Goal: Find specific page/section: Find specific page/section

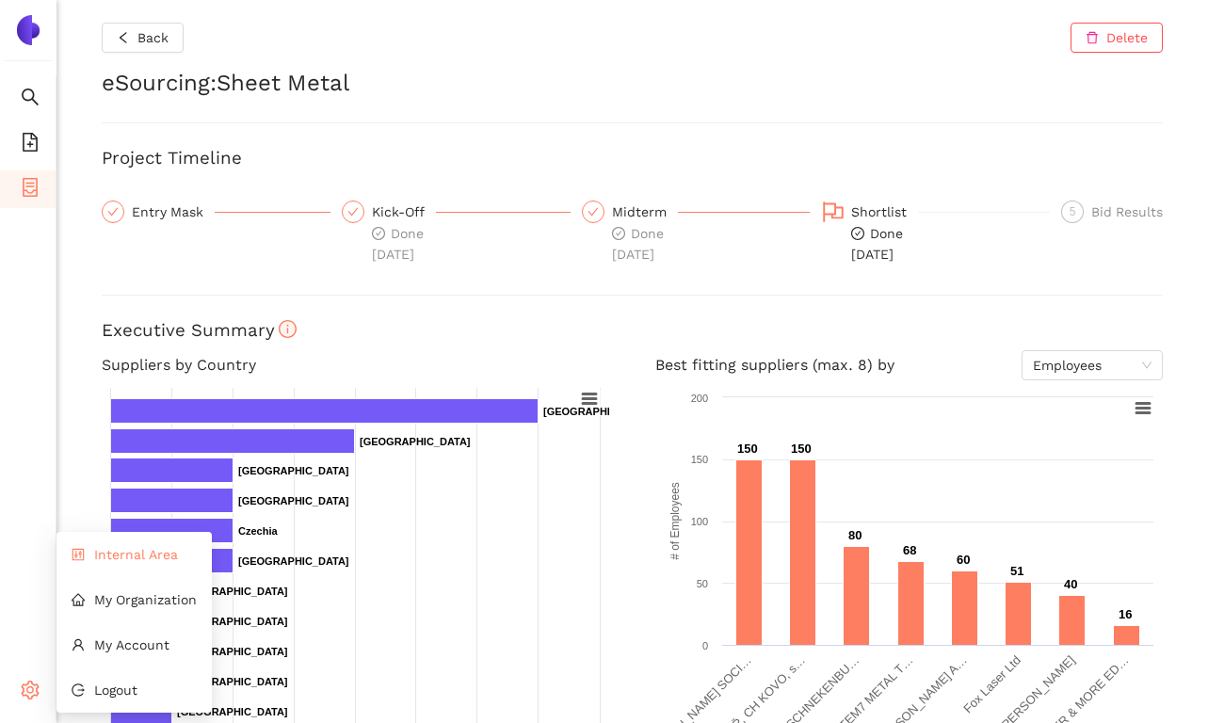
click at [114, 553] on span "Internal Area" at bounding box center [136, 554] width 84 height 15
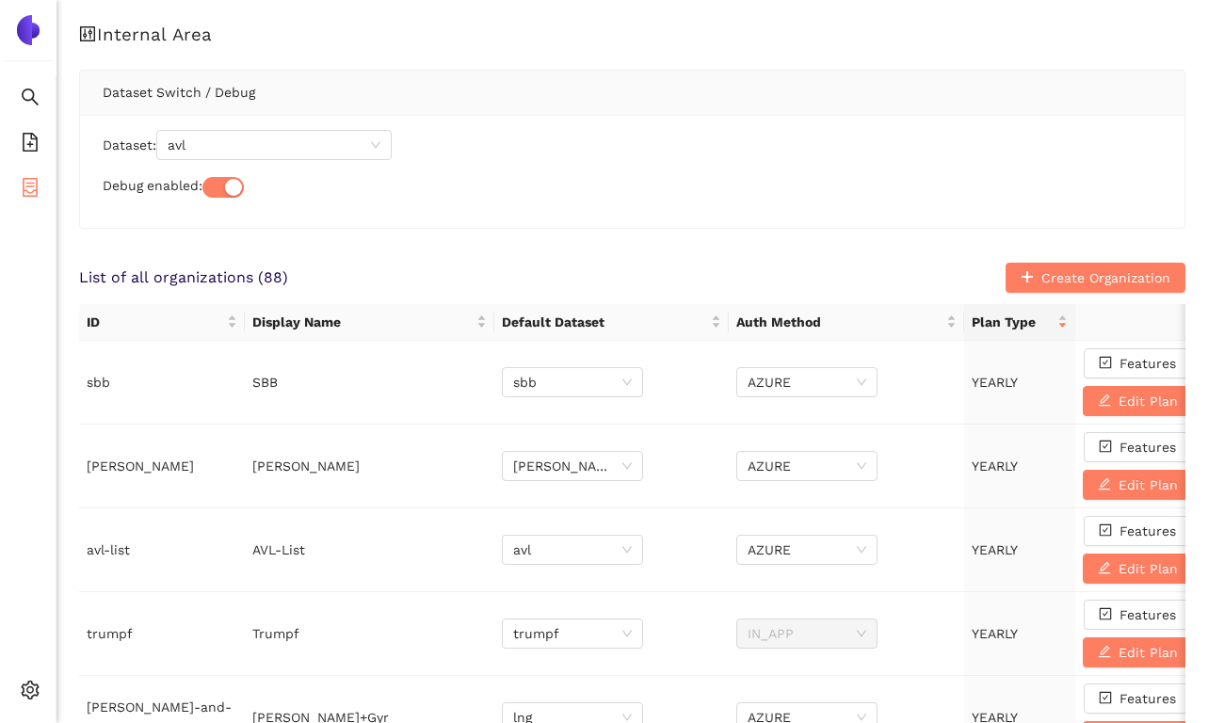
click at [23, 180] on icon "container" at bounding box center [30, 187] width 15 height 19
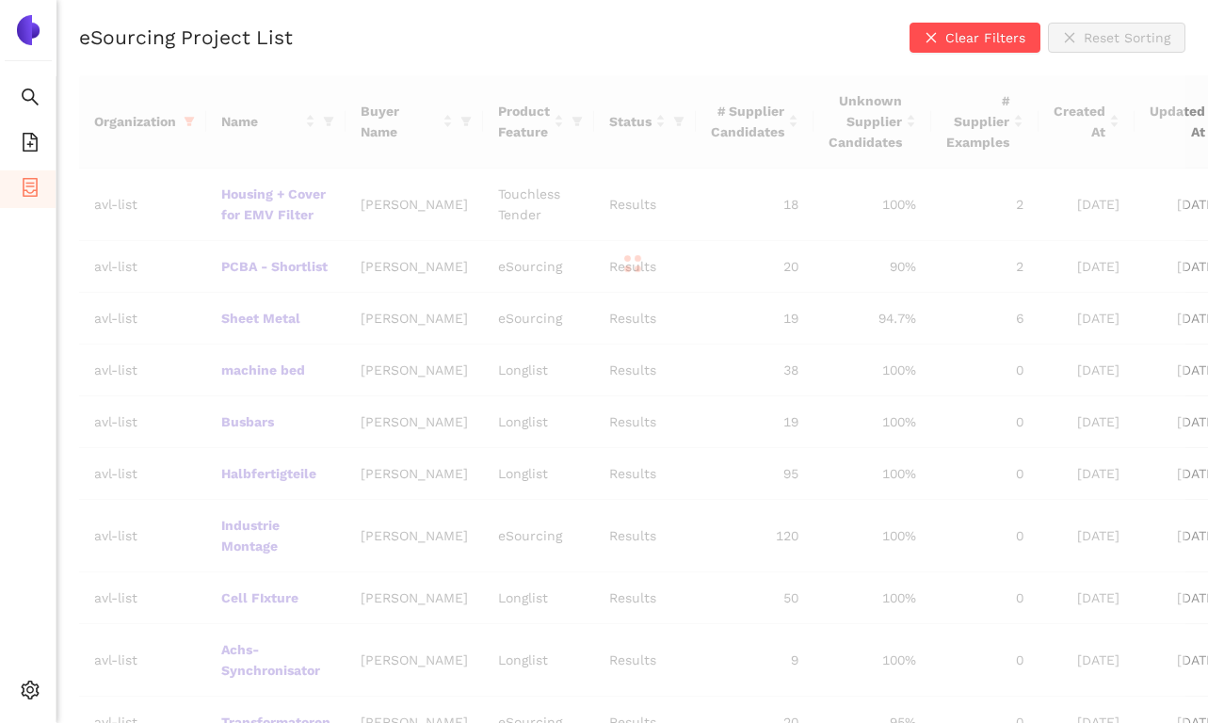
scroll to position [380, 0]
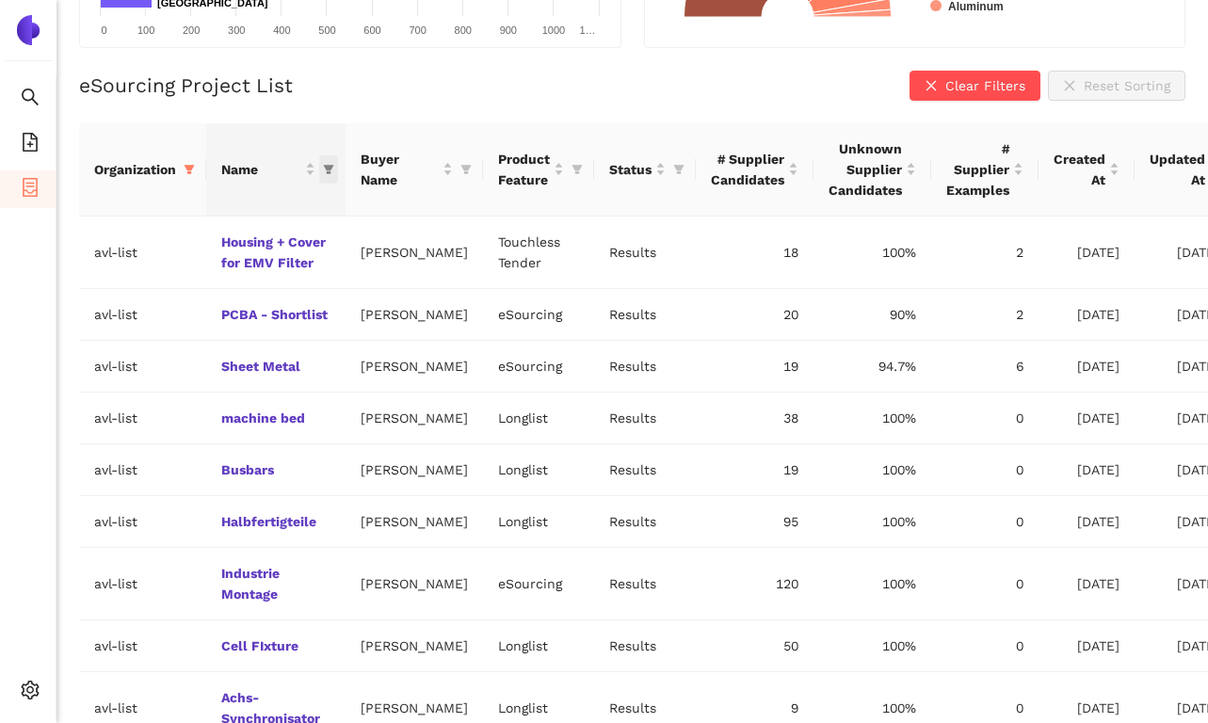
click at [330, 165] on icon "filter" at bounding box center [329, 169] width 10 height 9
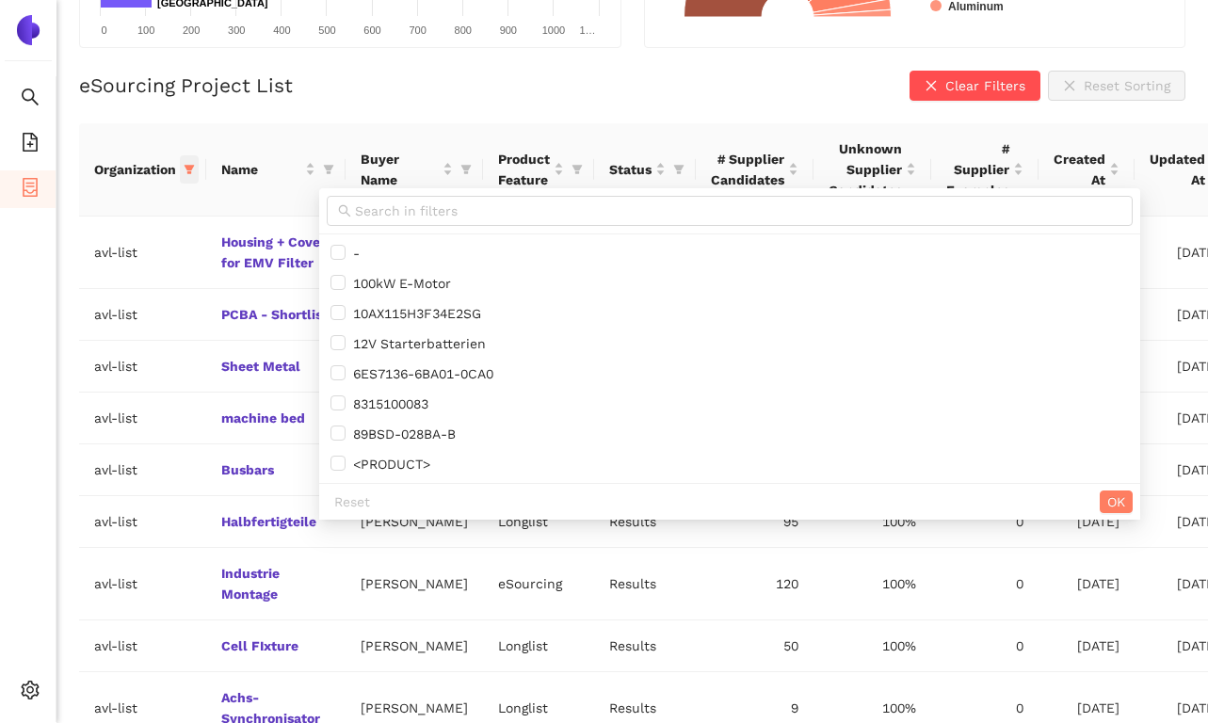
click at [186, 171] on icon "filter" at bounding box center [189, 169] width 11 height 11
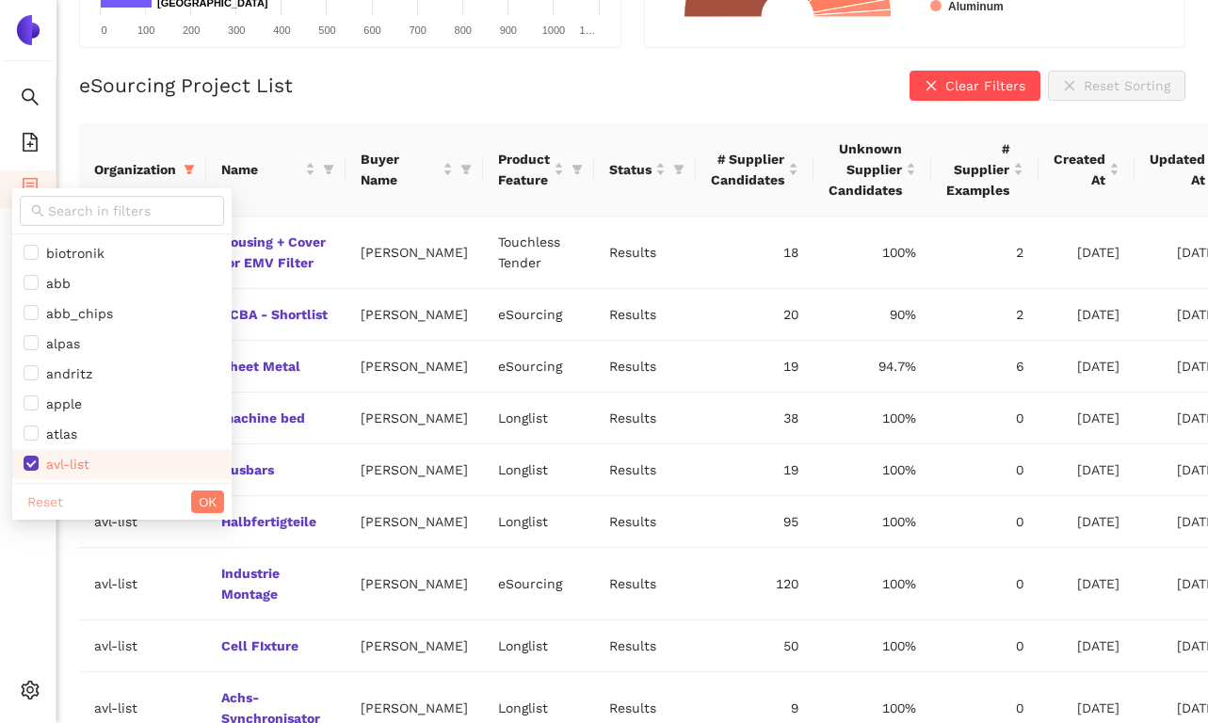
click at [49, 497] on span "Reset" at bounding box center [45, 502] width 36 height 21
checkbox input "false"
click at [331, 170] on icon "filter" at bounding box center [328, 169] width 11 height 11
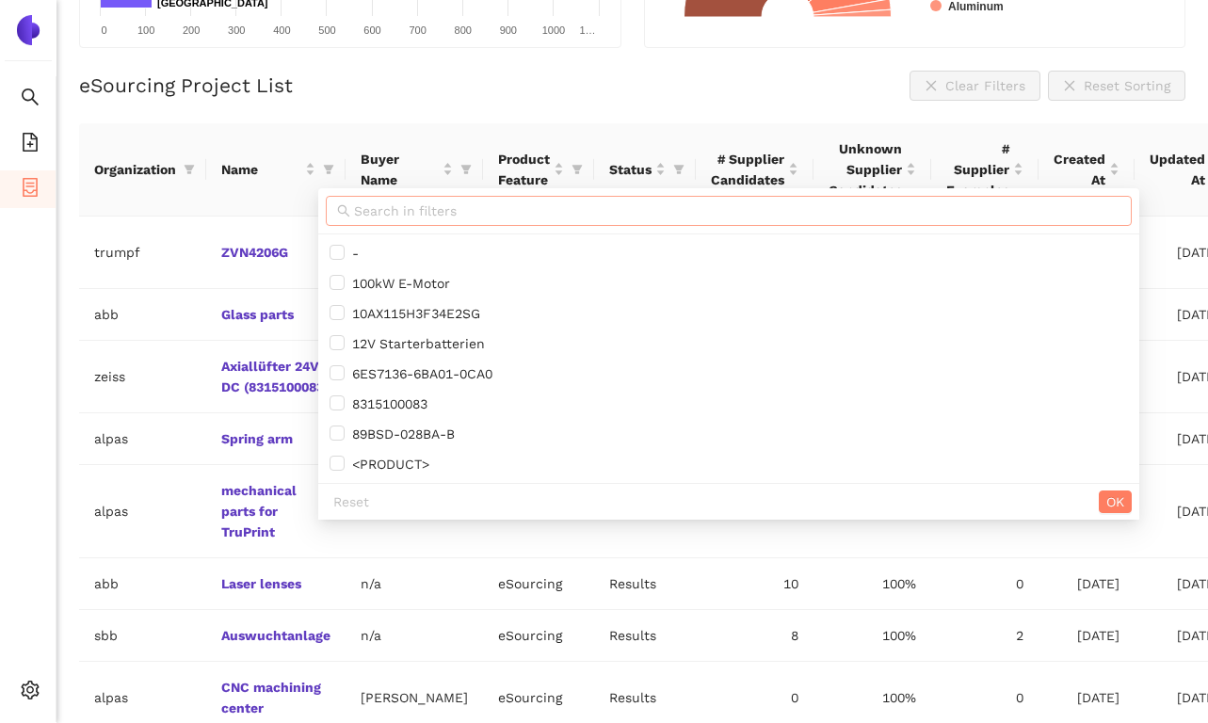
click at [369, 209] on input "text" at bounding box center [737, 211] width 767 height 21
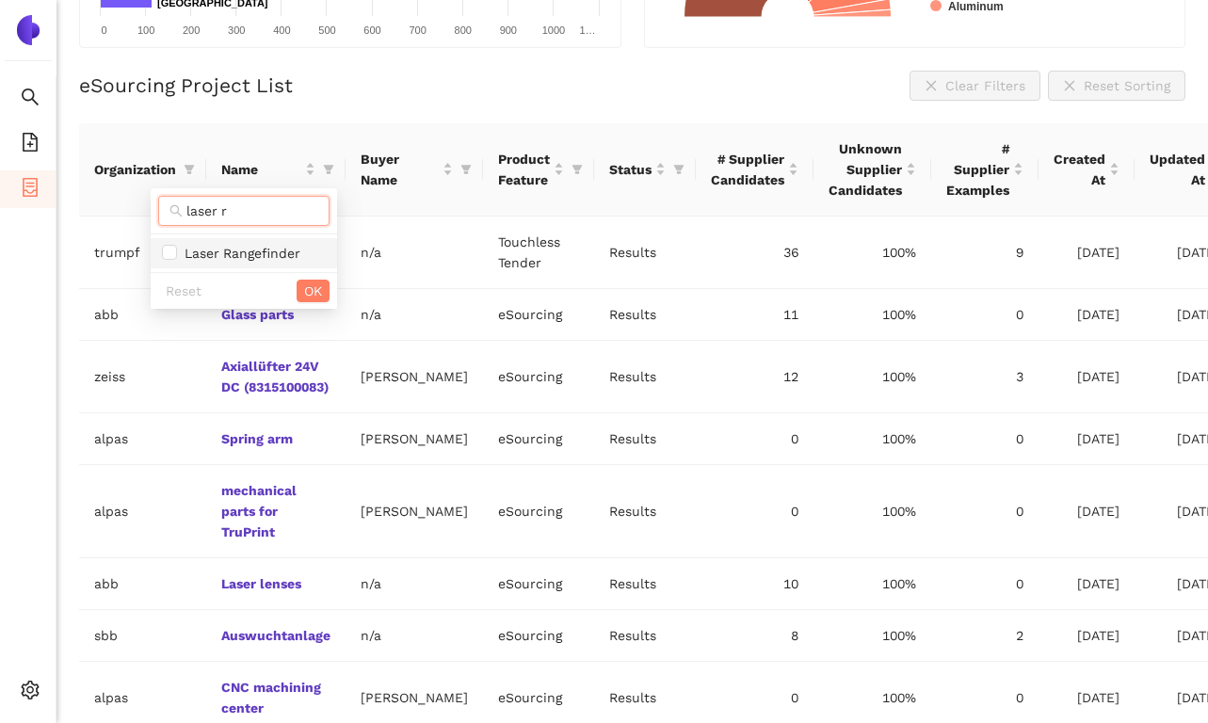
type input "laser r"
click at [296, 253] on span "Laser Rangefinder" at bounding box center [238, 253] width 123 height 15
checkbox input "true"
click at [315, 299] on span "OK" at bounding box center [313, 291] width 18 height 21
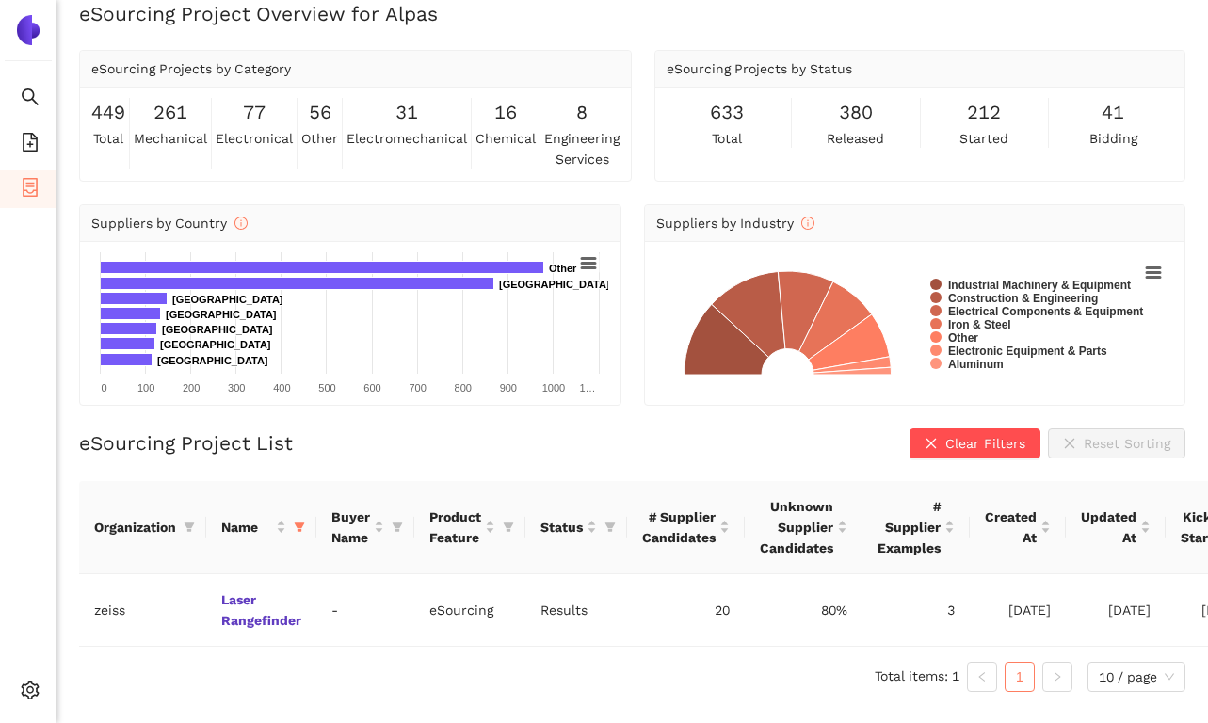
scroll to position [23, 0]
click at [0, 0] on link "Laser Rangefinder" at bounding box center [0, 0] width 0 height 0
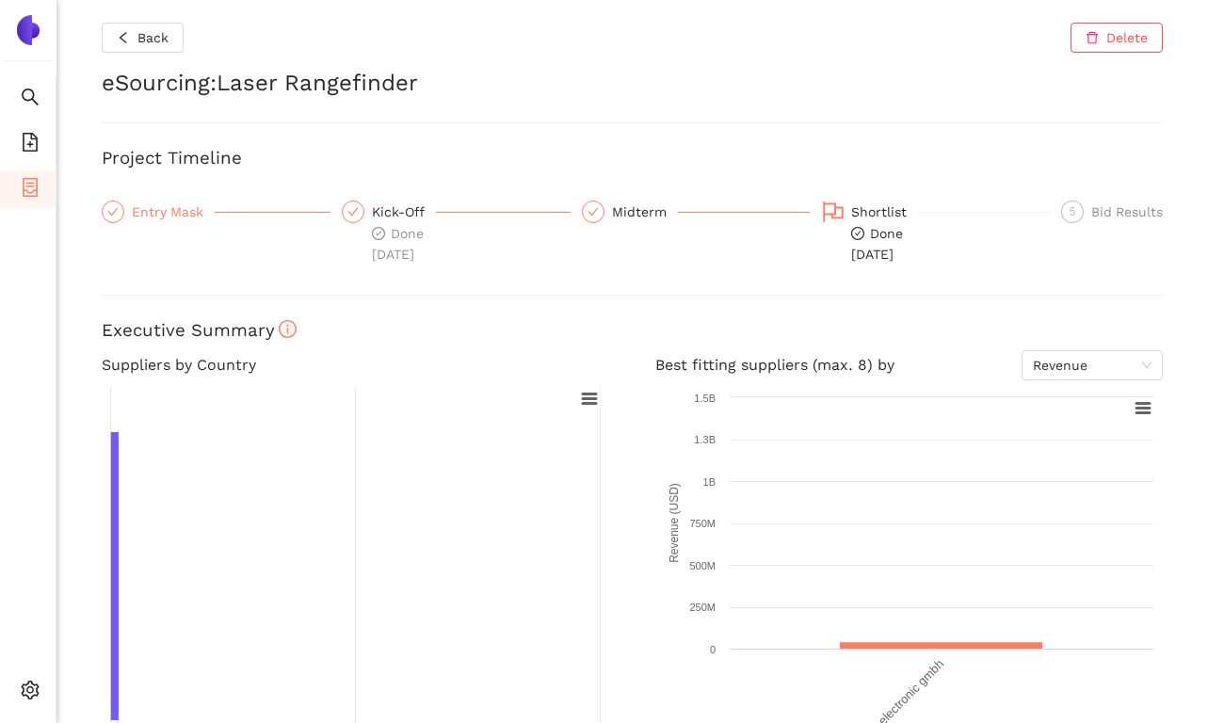
click at [166, 216] on div "Entry Mask" at bounding box center [173, 212] width 83 height 23
